Goal: Register for event/course

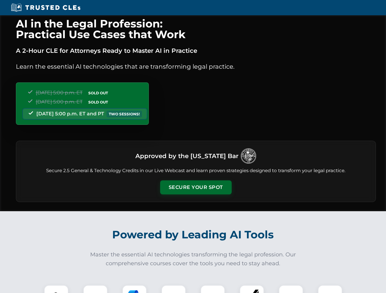
click at [195, 188] on button "Secure Your Spot" at bounding box center [195, 187] width 71 height 14
click at [56, 289] on img at bounding box center [56, 298] width 18 height 18
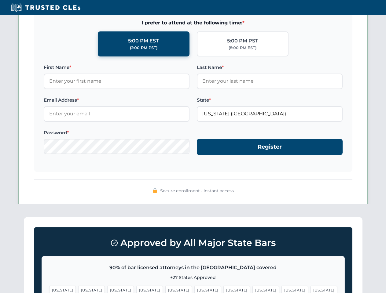
click at [223, 289] on span "[US_STATE]" at bounding box center [236, 290] width 27 height 9
click at [281, 289] on span "[US_STATE]" at bounding box center [294, 290] width 27 height 9
